Goal: Navigation & Orientation: Find specific page/section

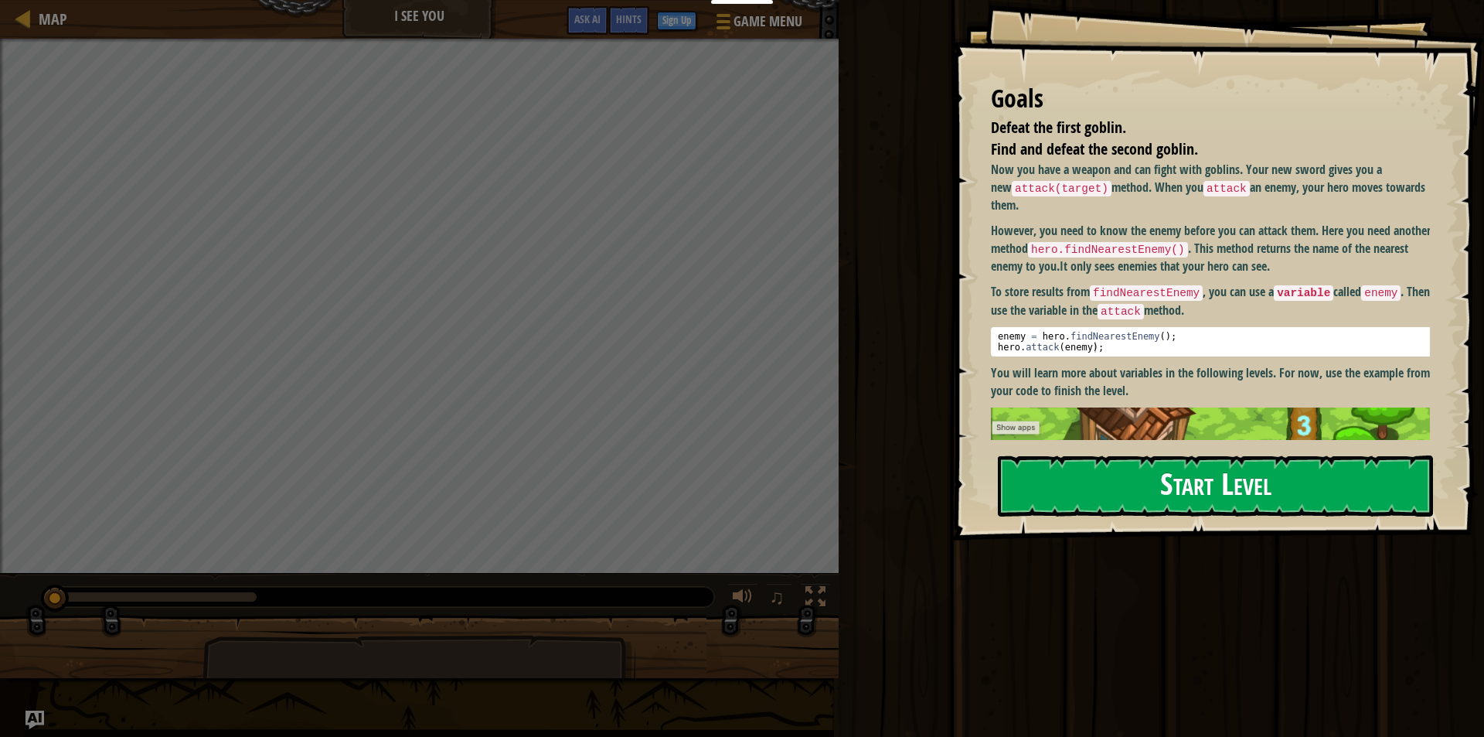
click at [1154, 499] on button "Start Level" at bounding box center [1215, 485] width 435 height 61
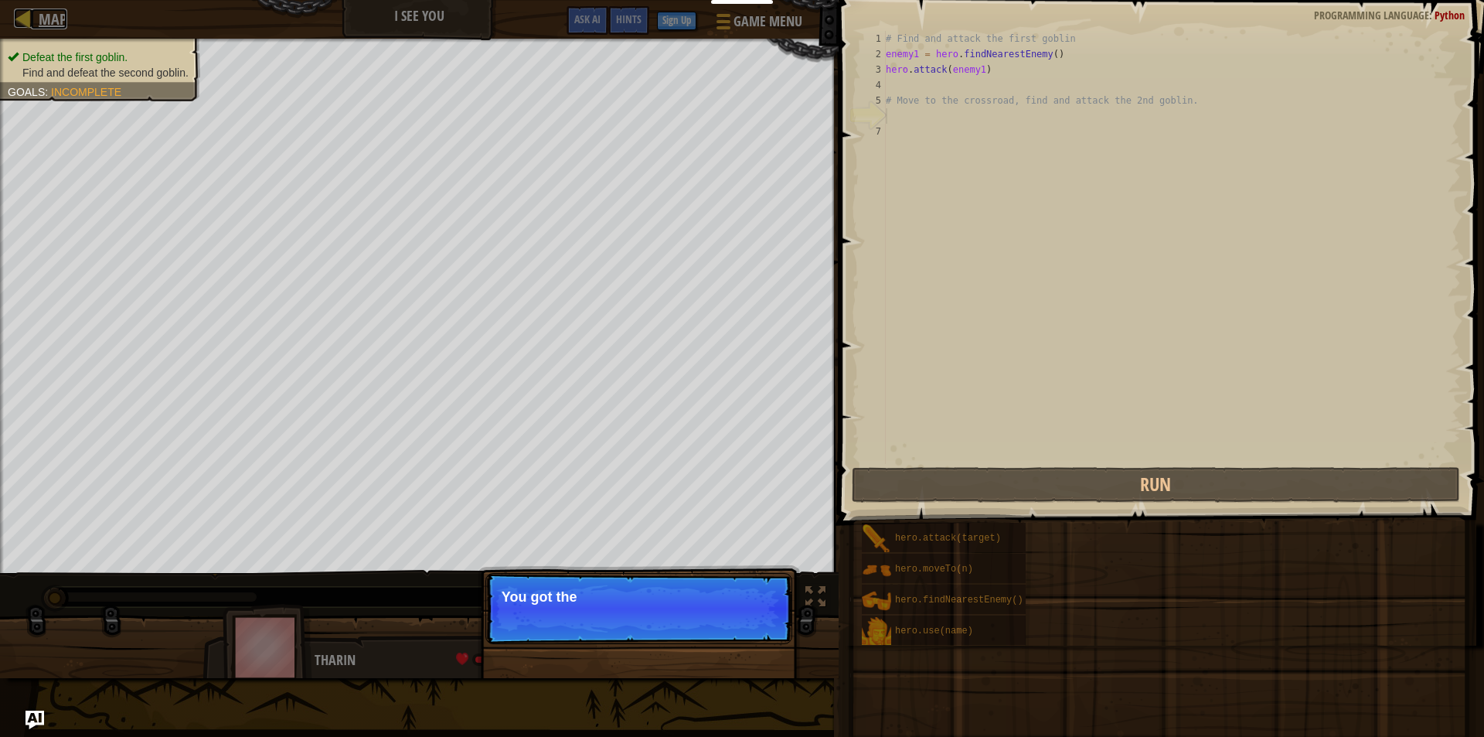
click at [39, 12] on span "Map" at bounding box center [53, 19] width 29 height 21
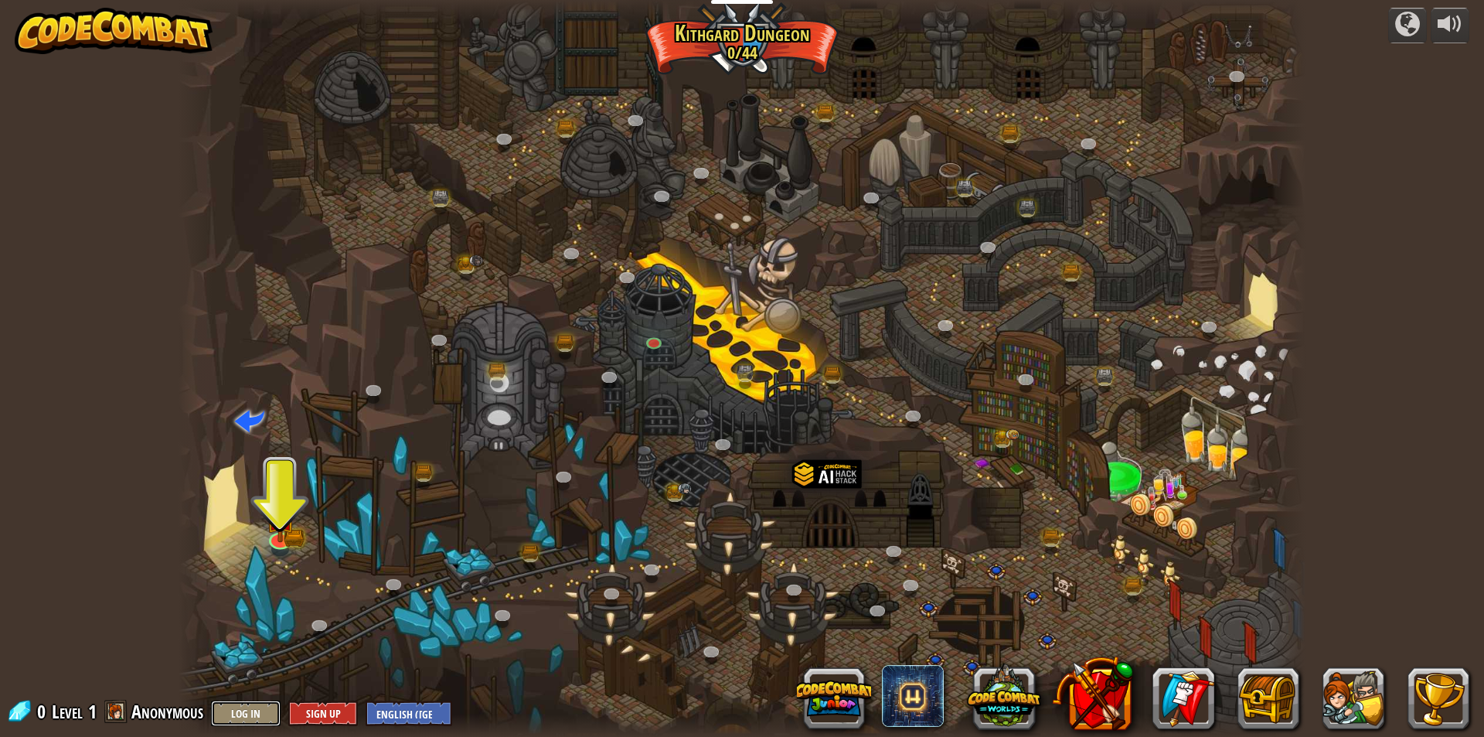
click at [260, 716] on button "Log In" at bounding box center [246, 713] width 70 height 26
